Goal: Check status

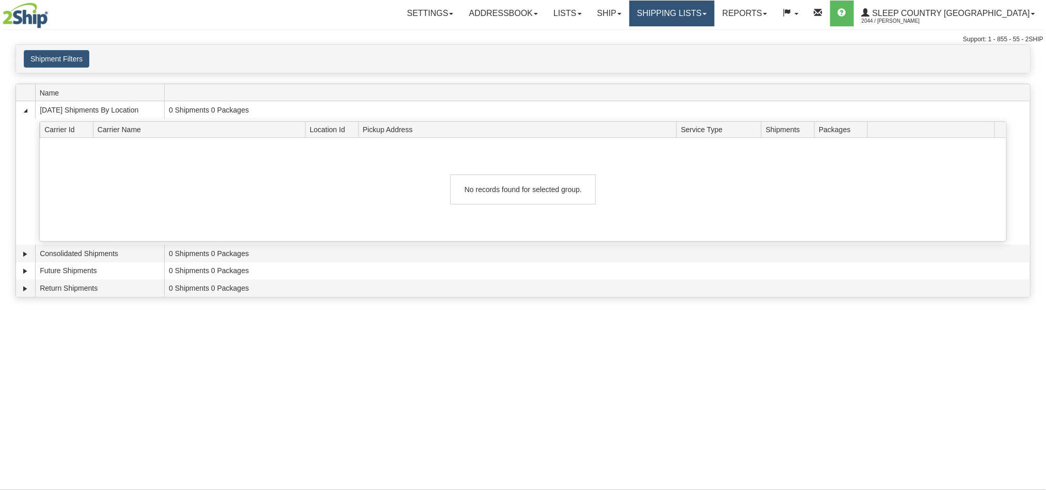
click at [713, 19] on link "Shipping lists" at bounding box center [672, 14] width 85 height 26
click at [707, 53] on link "Search Shipment History" at bounding box center [664, 49] width 101 height 13
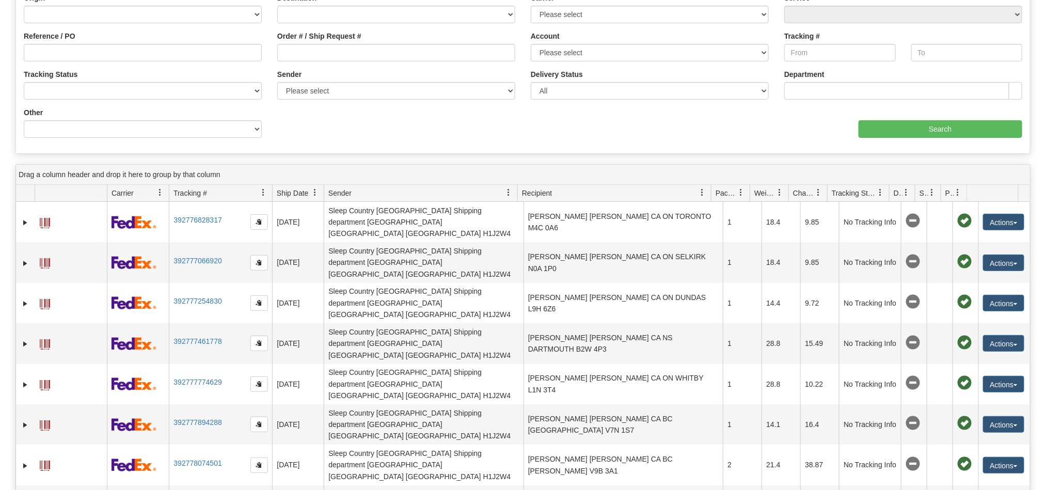
scroll to position [155, 0]
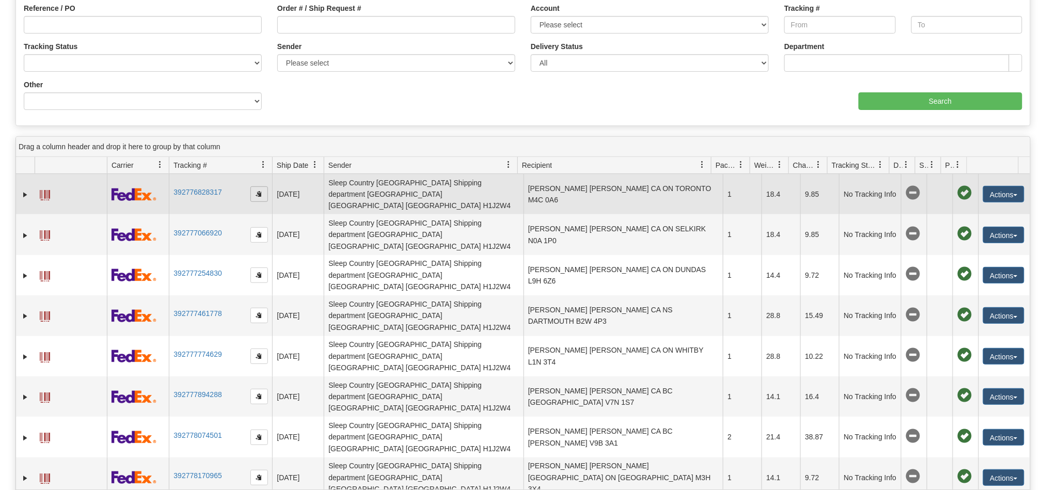
click at [256, 192] on span "button" at bounding box center [259, 194] width 6 height 6
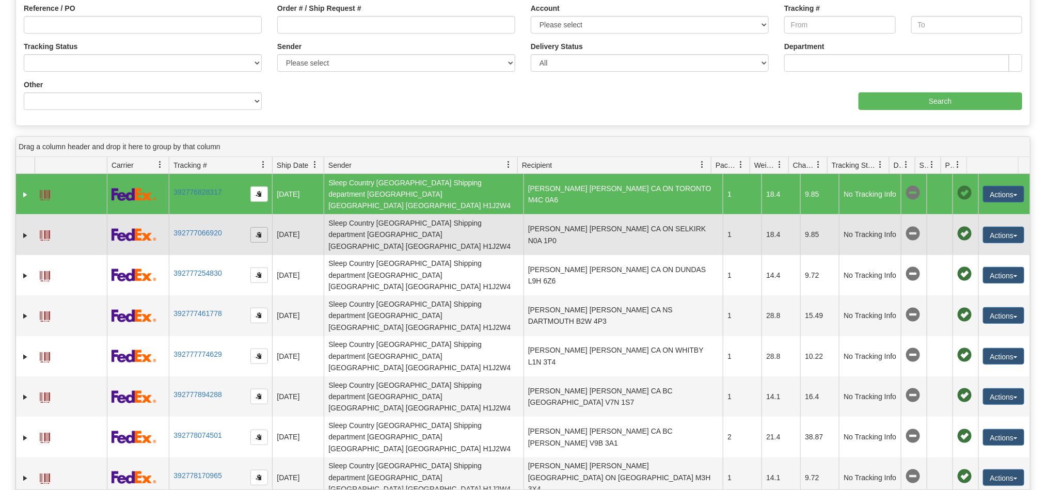
click at [261, 231] on span "button" at bounding box center [259, 234] width 6 height 6
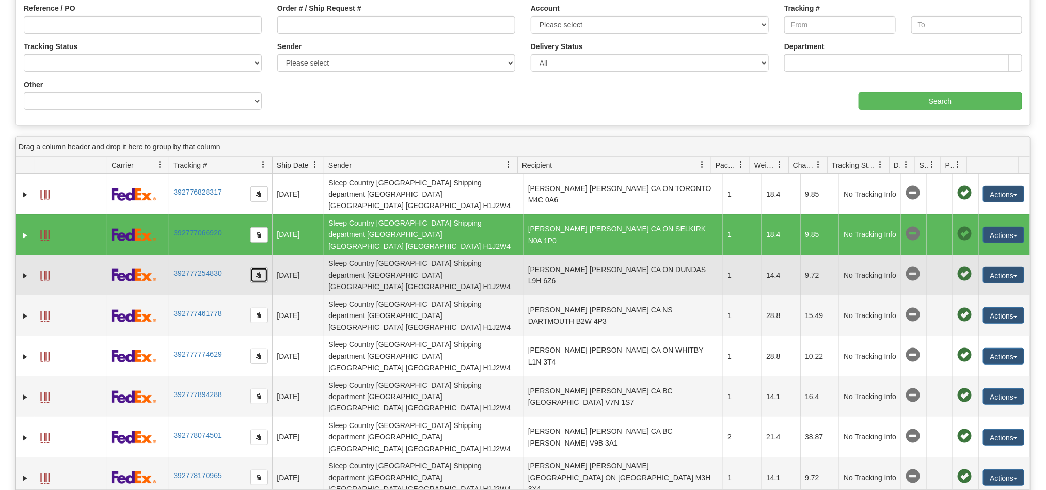
click at [259, 268] on button "button" at bounding box center [259, 275] width 18 height 15
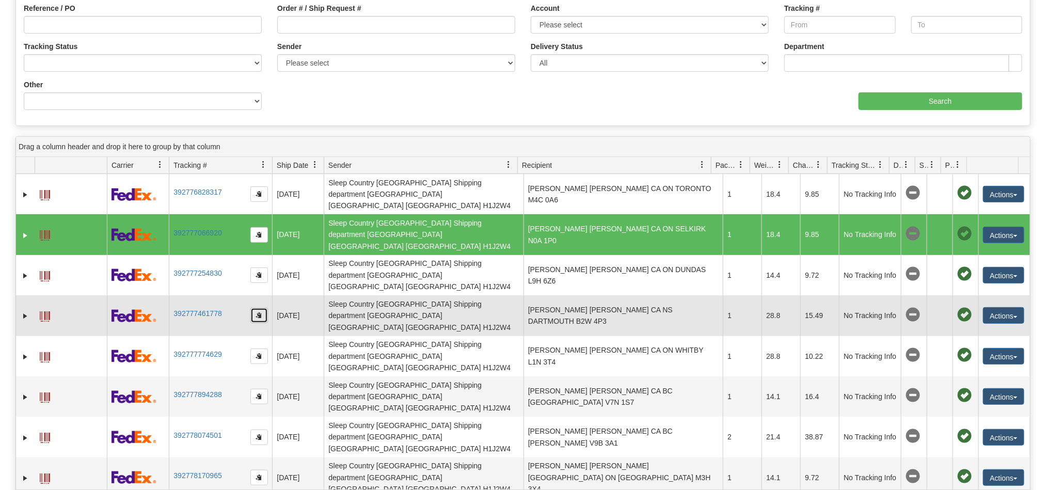
click at [261, 308] on button "button" at bounding box center [259, 315] width 18 height 15
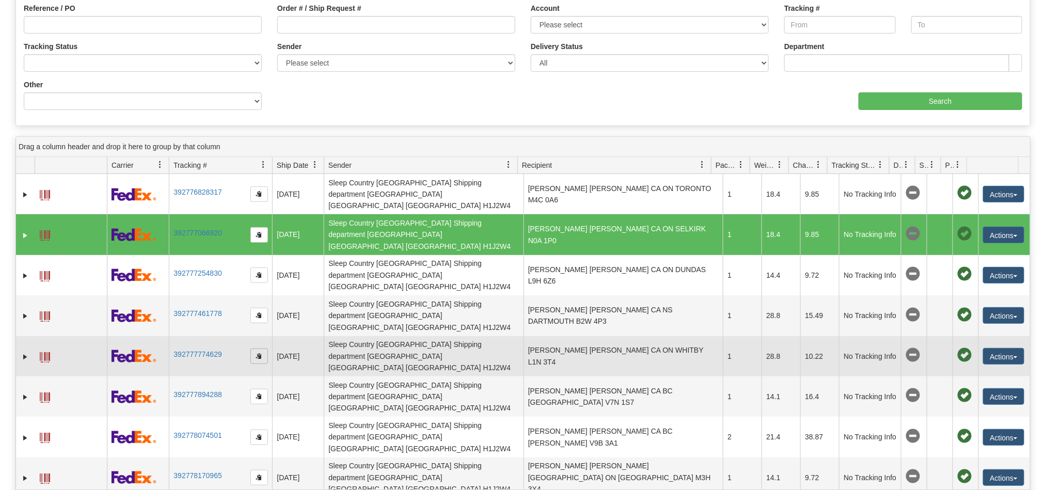
click at [257, 353] on span "button" at bounding box center [259, 356] width 6 height 6
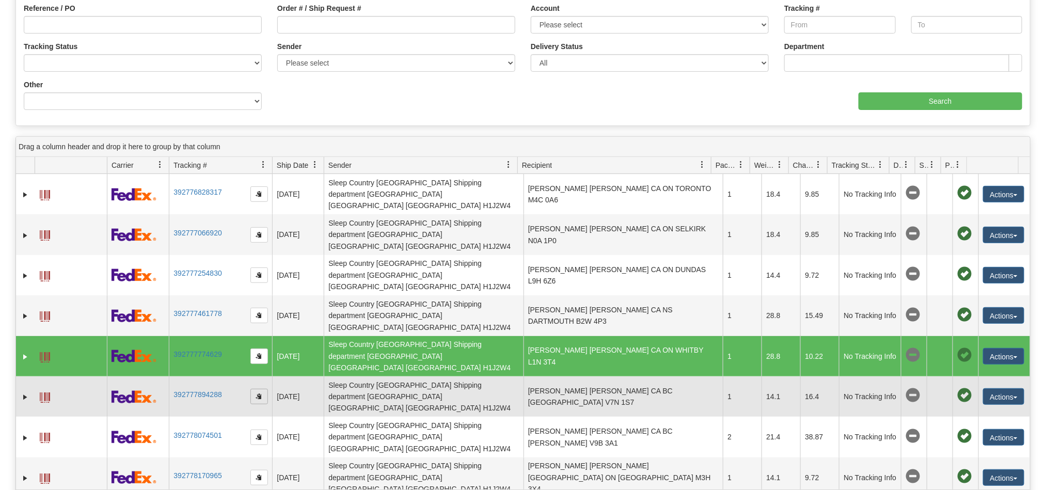
click at [259, 393] on span "button" at bounding box center [259, 396] width 6 height 6
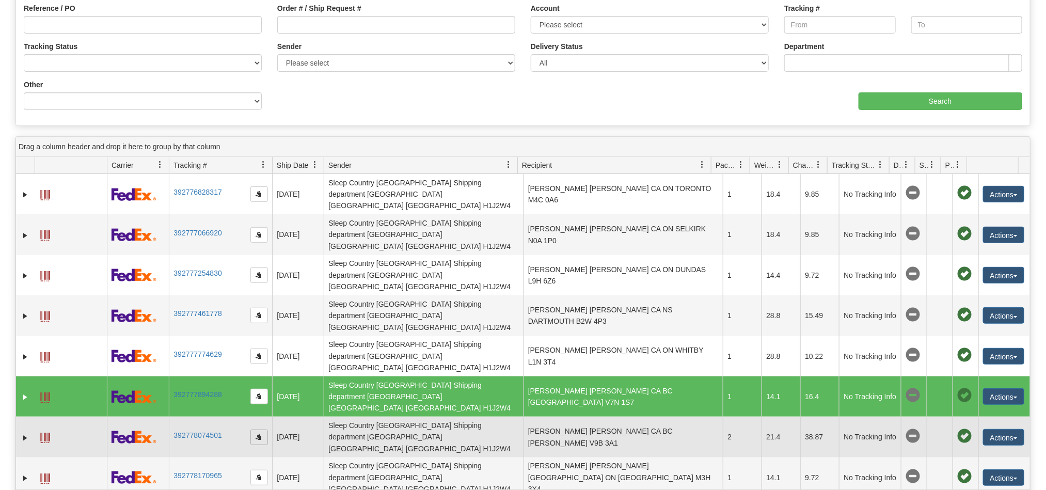
click at [256, 434] on span "button" at bounding box center [259, 437] width 6 height 6
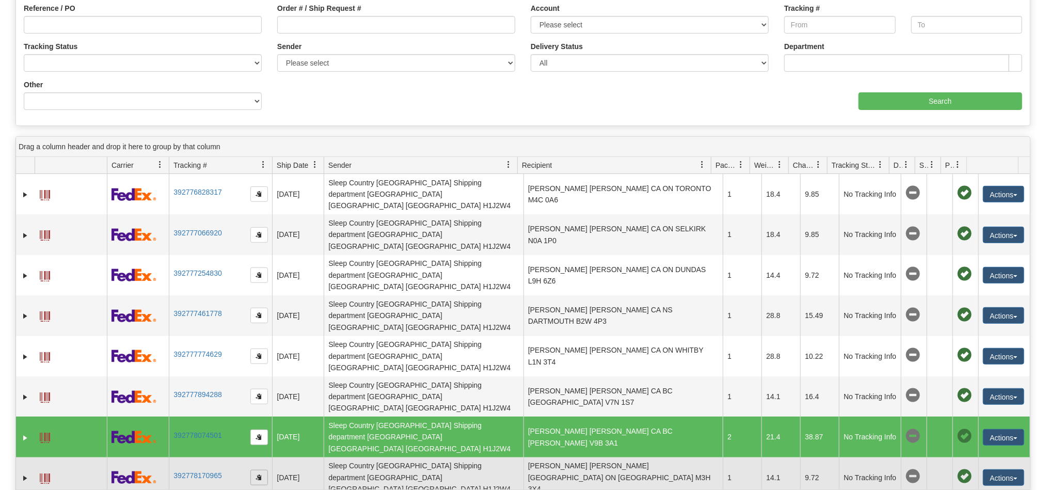
click at [262, 474] on span "button" at bounding box center [259, 477] width 6 height 6
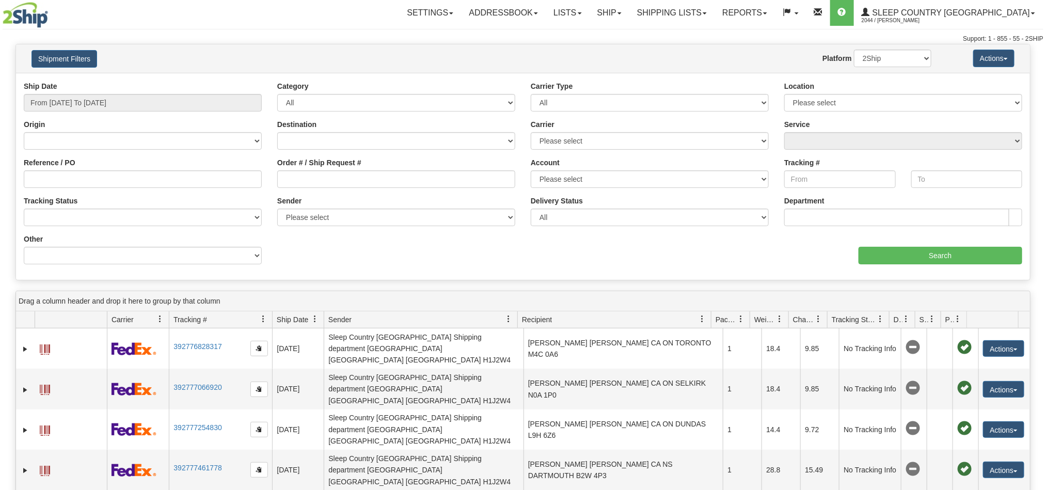
scroll to position [0, 0]
